Goal: Task Accomplishment & Management: Use online tool/utility

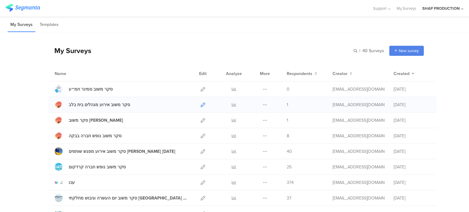
click at [201, 107] on link at bounding box center [203, 104] width 5 height 15
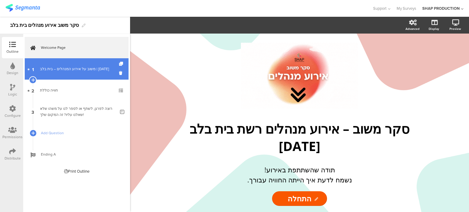
click at [60, 69] on div "משוב על אירוע המנהלים – בית בלב | 11.09.25" at bounding box center [76, 69] width 73 height 6
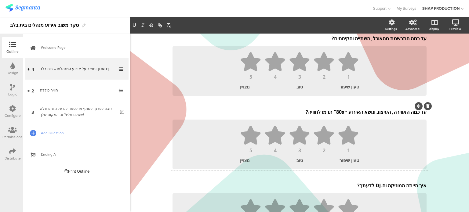
scroll to position [115, 0]
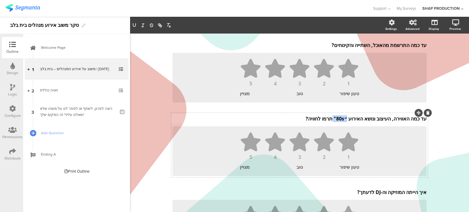
drag, startPoint x: 342, startPoint y: 111, endPoint x: 328, endPoint y: 119, distance: 16.4
click at [328, 119] on div "עד כמה האווירה, העיצוב ונושא האירוע ״80s" תרמו לחוויה? עד כמה האווירה, העיצוב ו…" at bounding box center [299, 119] width 257 height 10
click at [321, 119] on p "עד כמה האווירה, העיצוב ונושא האירוע " שנות ה- 80" תרמו לחוויה?" at bounding box center [299, 118] width 254 height 7
click at [428, 58] on div "Type caption... 0% משוב על אירוע המנהלים – בית בלב | 11.09.25 משוב על אירוע המנ…" at bounding box center [299, 104] width 269 height 373
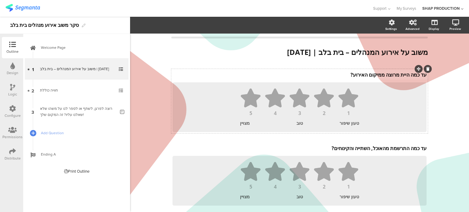
scroll to position [0, 0]
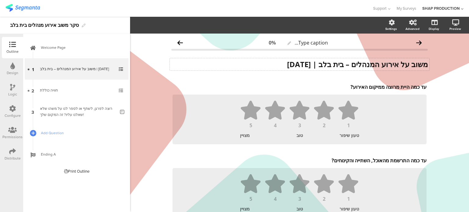
click at [317, 65] on strong "משוב על אירוע המנהלים – בית בלב | 11.09.25" at bounding box center [357, 64] width 141 height 10
drag, startPoint x: 314, startPoint y: 66, endPoint x: 347, endPoint y: 70, distance: 32.6
click at [347, 70] on div "משוב על אירוע המנהלים – בית בלב | 11.09.25 משוב על אירוע המנהלים – בית בלב | 11…" at bounding box center [300, 64] width 260 height 12
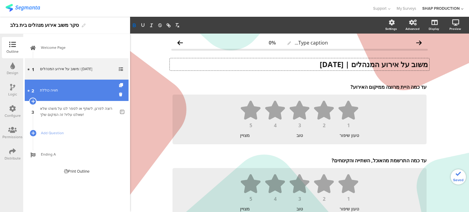
click at [69, 88] on div "חוויה כוללת" at bounding box center [76, 90] width 73 height 6
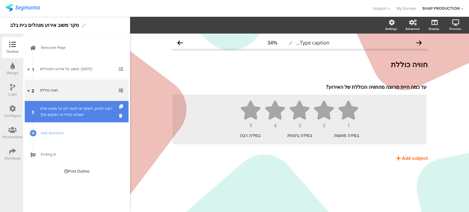
click at [73, 111] on div "רוצה לפרגן, לשתף או לספר לנו על משהו שלא שאלנו עליו? זה המקום שלך!" at bounding box center [77, 112] width 75 height 12
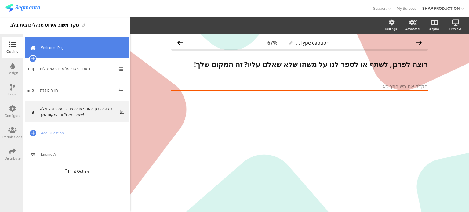
click at [78, 53] on link "Welcome Page" at bounding box center [77, 47] width 104 height 21
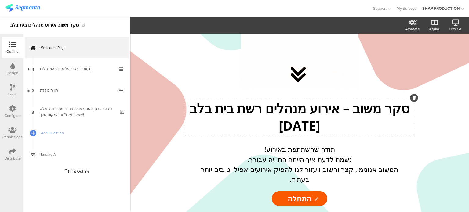
scroll to position [31, 0]
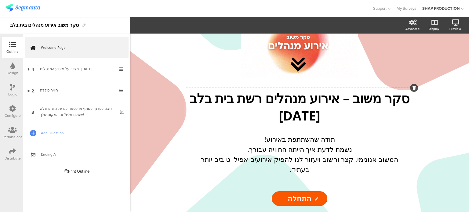
click at [253, 107] on p "סקר משוב – אירוע מנהלים רשת בית בלב" at bounding box center [300, 97] width 226 height 17
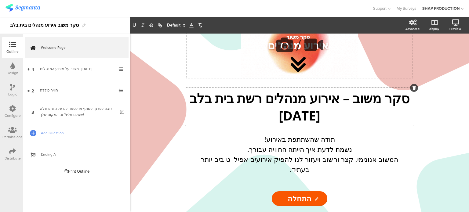
scroll to position [0, 0]
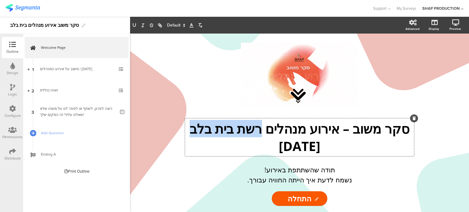
drag, startPoint x: 252, startPoint y: 130, endPoint x: 248, endPoint y: 147, distance: 17.6
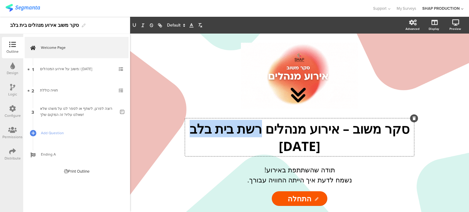
click at [248, 137] on p "סקר משוב – אירוע מנהלים רשת בית בלב" at bounding box center [300, 128] width 226 height 17
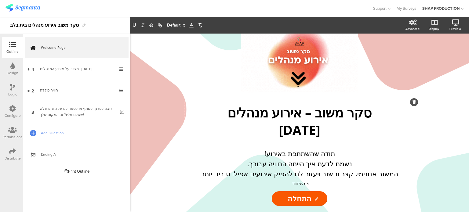
scroll to position [24, 0]
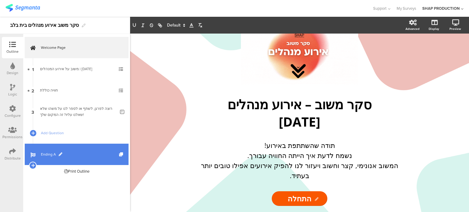
click at [60, 159] on link "Ending A" at bounding box center [77, 154] width 104 height 21
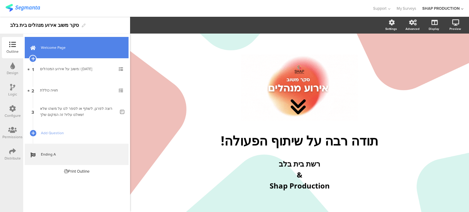
click at [62, 48] on span "Welcome Page" at bounding box center [80, 48] width 78 height 6
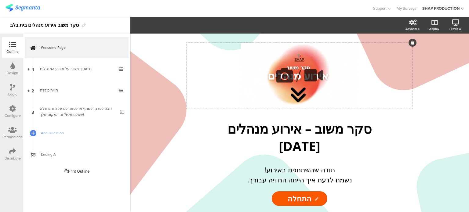
click at [292, 88] on div "/" at bounding box center [300, 76] width 226 height 66
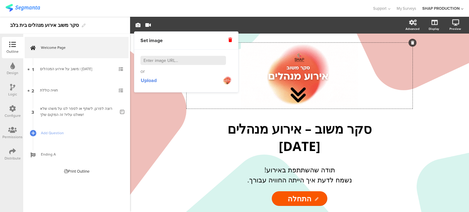
click at [388, 114] on div "/ סקר משוב – אירוע מנהלים 11/9/2025 סקר משוב – אירוע מנהלים 11/9/2025 תודה שהשת…" at bounding box center [300, 127] width 226 height 169
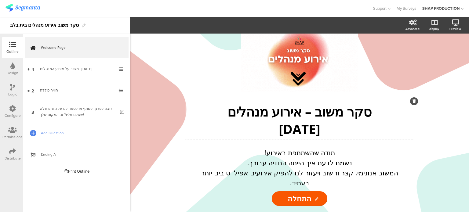
scroll to position [24, 0]
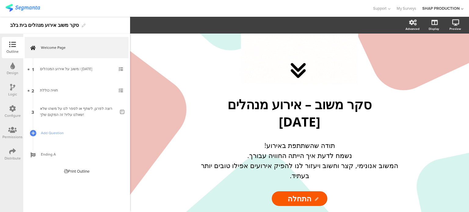
click at [20, 11] on img at bounding box center [22, 8] width 34 height 8
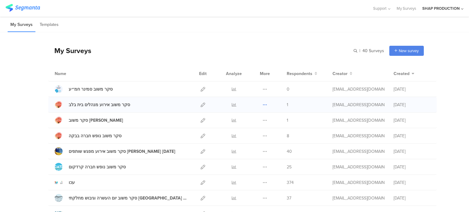
click at [264, 106] on icon at bounding box center [265, 105] width 5 height 5
click at [251, 123] on button "Duplicate" at bounding box center [253, 120] width 34 height 11
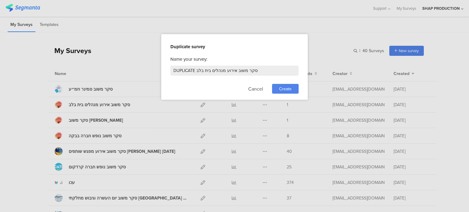
click at [276, 87] on div "Create" at bounding box center [285, 89] width 27 height 10
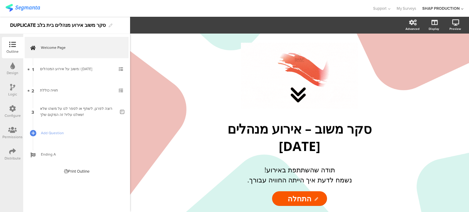
click at [59, 27] on div "DUPLICATE סקר משוב אירוע מנהלים בית בלב" at bounding box center [58, 25] width 96 height 10
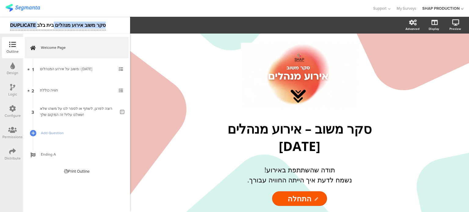
drag, startPoint x: 53, startPoint y: 25, endPoint x: 16, endPoint y: 25, distance: 37.6
click at [9, 24] on div "DUPLICATE סקר משוב אירוע מנהלים בית בלב" at bounding box center [65, 25] width 130 height 17
click at [25, 25] on div "DUPLICATE סקר משוב אירוע מנהלים בית בלב" at bounding box center [58, 25] width 96 height 10
click at [37, 25] on div "DUPLICATE סקר משוב אירוע מנהלים בית בלב" at bounding box center [58, 25] width 96 height 10
click at [38, 29] on div "DUPLICATE סקר משוב אירוע מנהלים בית בלב" at bounding box center [58, 25] width 96 height 10
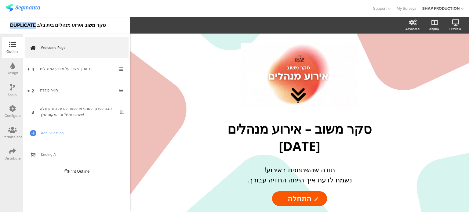
drag, startPoint x: 35, startPoint y: 26, endPoint x: 11, endPoint y: 24, distance: 23.9
click at [11, 24] on div "DUPLICATE סקר משוב אירוע מנהלים בית בלב" at bounding box center [58, 25] width 96 height 10
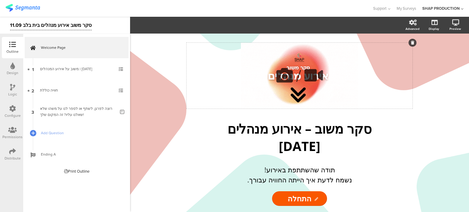
click at [281, 60] on div "/" at bounding box center [300, 76] width 226 height 66
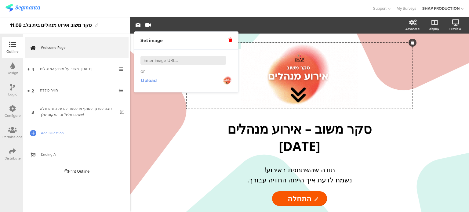
click at [144, 79] on span "Upload" at bounding box center [149, 80] width 16 height 7
click at [230, 42] on span at bounding box center [230, 40] width 4 height 7
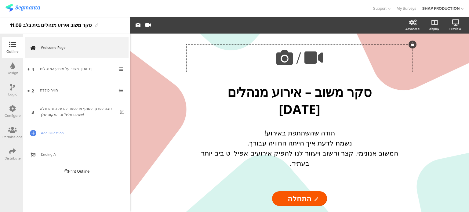
click at [253, 69] on div "/" at bounding box center [300, 58] width 226 height 27
click at [294, 67] on icon at bounding box center [284, 57] width 21 height 21
click at [277, 65] on icon at bounding box center [284, 57] width 21 height 21
drag, startPoint x: 288, startPoint y: 74, endPoint x: 298, endPoint y: 67, distance: 12.7
click at [298, 67] on span "/" at bounding box center [298, 58] width 5 height 24
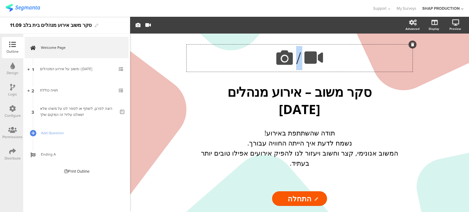
click at [298, 67] on span "/" at bounding box center [298, 58] width 5 height 24
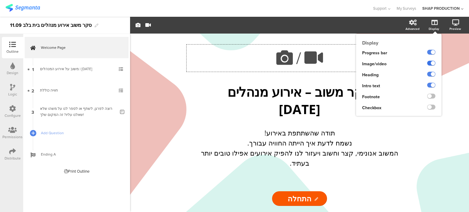
click at [428, 64] on label at bounding box center [431, 63] width 8 height 5
click at [0, 0] on input "checkbox" at bounding box center [0, 0] width 0 height 0
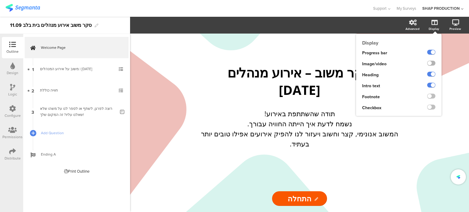
click at [432, 64] on label at bounding box center [431, 63] width 8 height 5
click at [0, 0] on input "checkbox" at bounding box center [0, 0] width 0 height 0
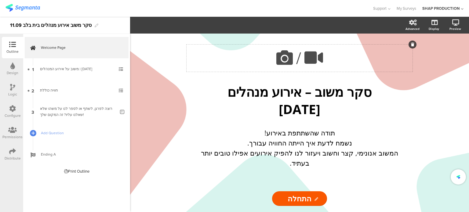
click at [301, 60] on media-setter "/" at bounding box center [299, 58] width 51 height 24
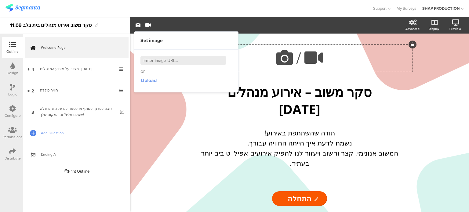
click at [148, 80] on span "Upload" at bounding box center [149, 80] width 16 height 7
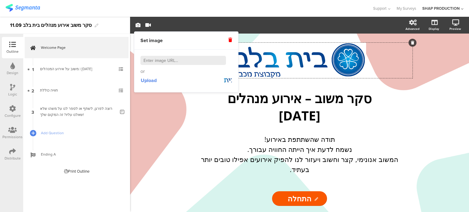
click at [411, 136] on sg-rich-text-input "תודה שהשתתפת באירוע! נשמח לדעת איך הייתה החוויה עבורך. המשוב אנונימי, קצר וחשוב…" at bounding box center [300, 157] width 226 height 48
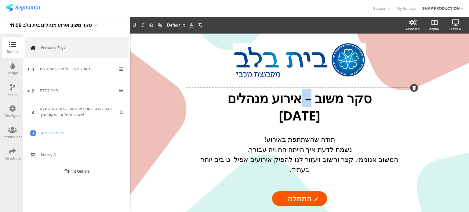
drag, startPoint x: 305, startPoint y: 103, endPoint x: 300, endPoint y: 102, distance: 5.3
click at [300, 102] on div "סקר משוב – אירוע מנהלים 11/9/2025 סקר משוב – אירוע מנהלים 11/9/2025 סקר משוב – …" at bounding box center [299, 107] width 229 height 38
click at [290, 103] on p "סקר משוב – אירוע מנהלים" at bounding box center [300, 97] width 226 height 17
click at [183, 71] on div "/ סקר משוב – אירוע מנהלים 11/9/2025 סקר משוב – אירוע מנהלים 11/9/2025 תודה שהשת…" at bounding box center [299, 110] width 244 height 152
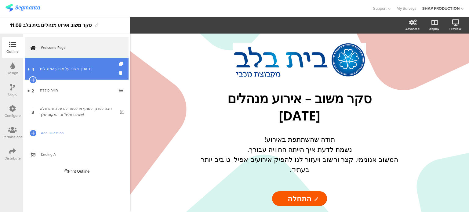
click at [54, 75] on link "1 משוב על אירוע המנהלים | 11.09.25" at bounding box center [77, 68] width 104 height 21
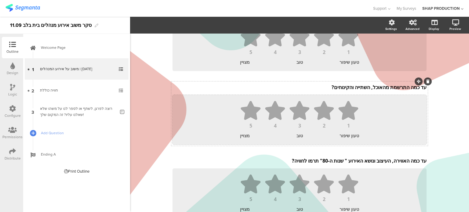
scroll to position [12, 0]
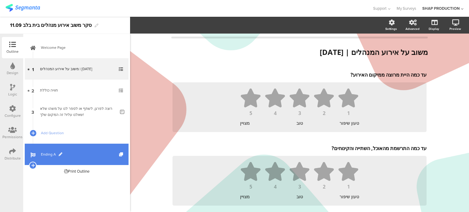
click at [48, 156] on span "Ending A" at bounding box center [80, 154] width 78 height 6
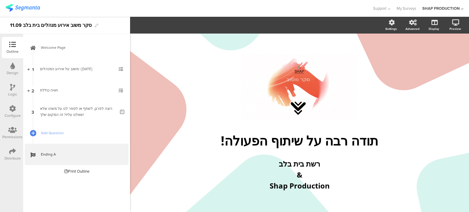
click at [16, 150] on div "Distribute" at bounding box center [12, 154] width 21 height 21
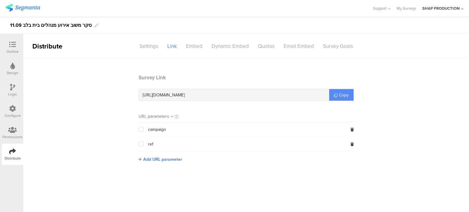
click at [339, 95] on span "Copy" at bounding box center [344, 95] width 10 height 6
